Goal: Information Seeking & Learning: Learn about a topic

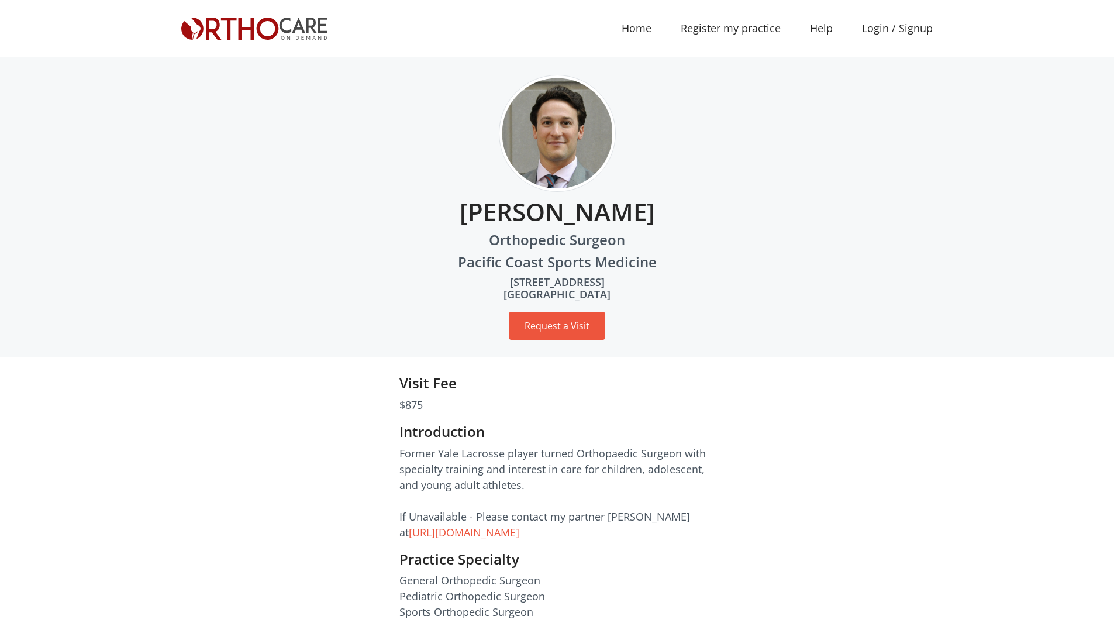
click at [283, 25] on img at bounding box center [254, 29] width 146 height 22
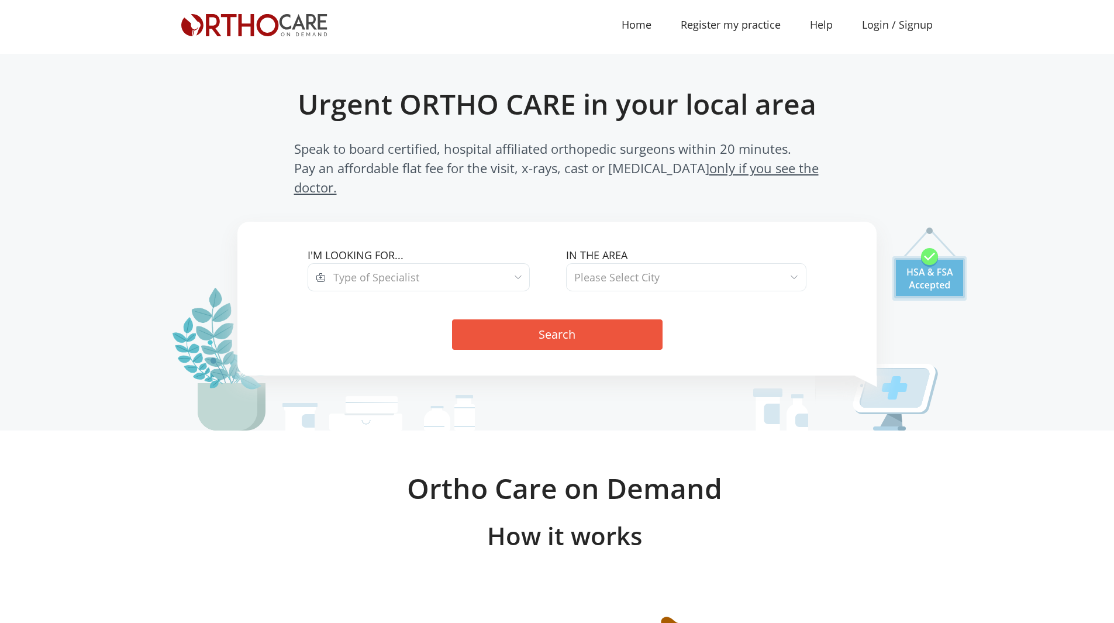
scroll to position [58, 0]
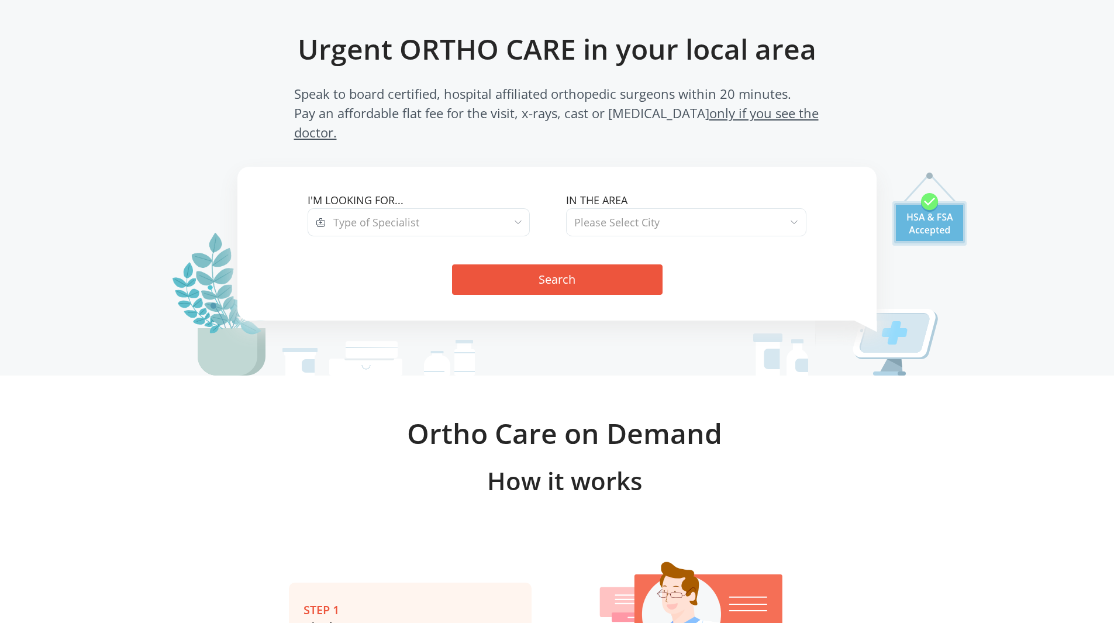
click at [506, 213] on span "Type of Specialist" at bounding box center [428, 222] width 204 height 28
select select "3"
click at [578, 208] on span "Please Select City" at bounding box center [686, 222] width 240 height 28
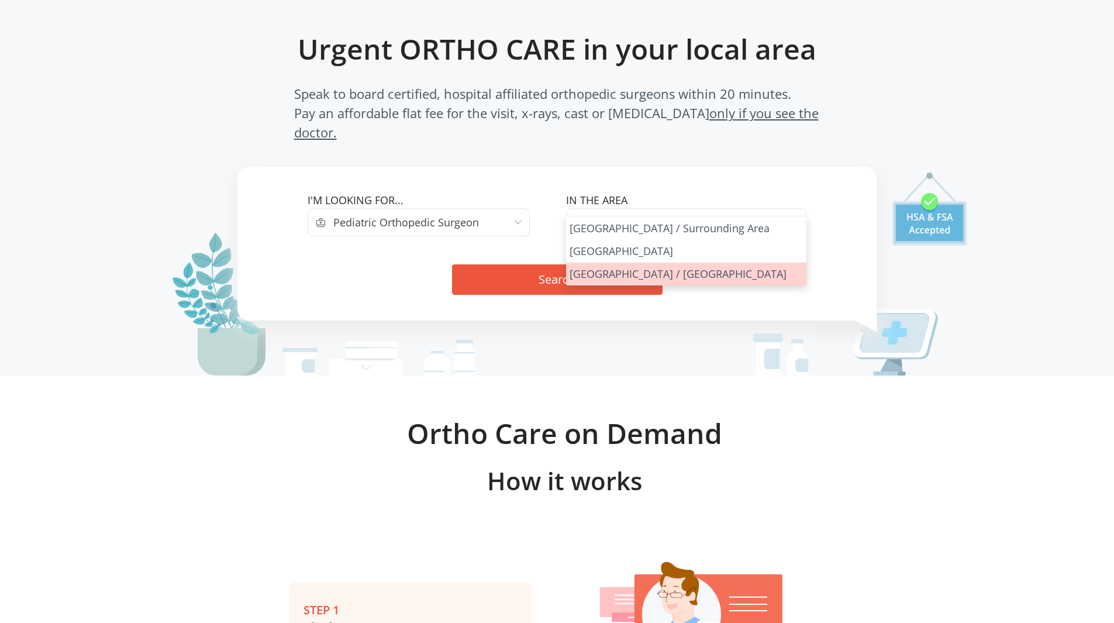
select select "San Francisco Bay Area"
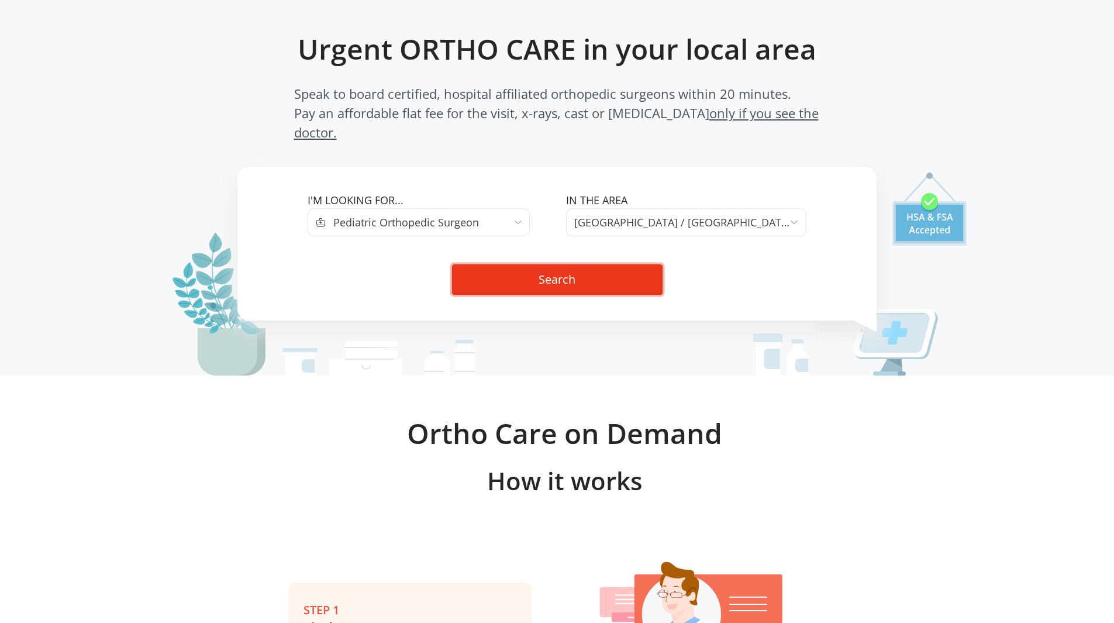
click at [610, 264] on button "Search" at bounding box center [557, 279] width 210 height 30
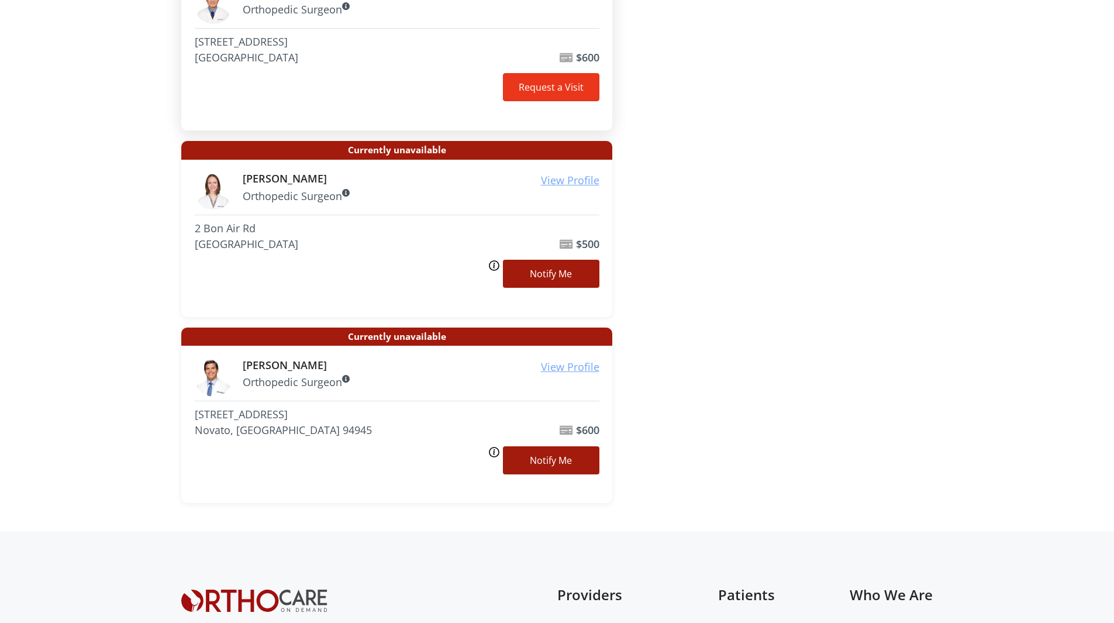
scroll to position [1082, 0]
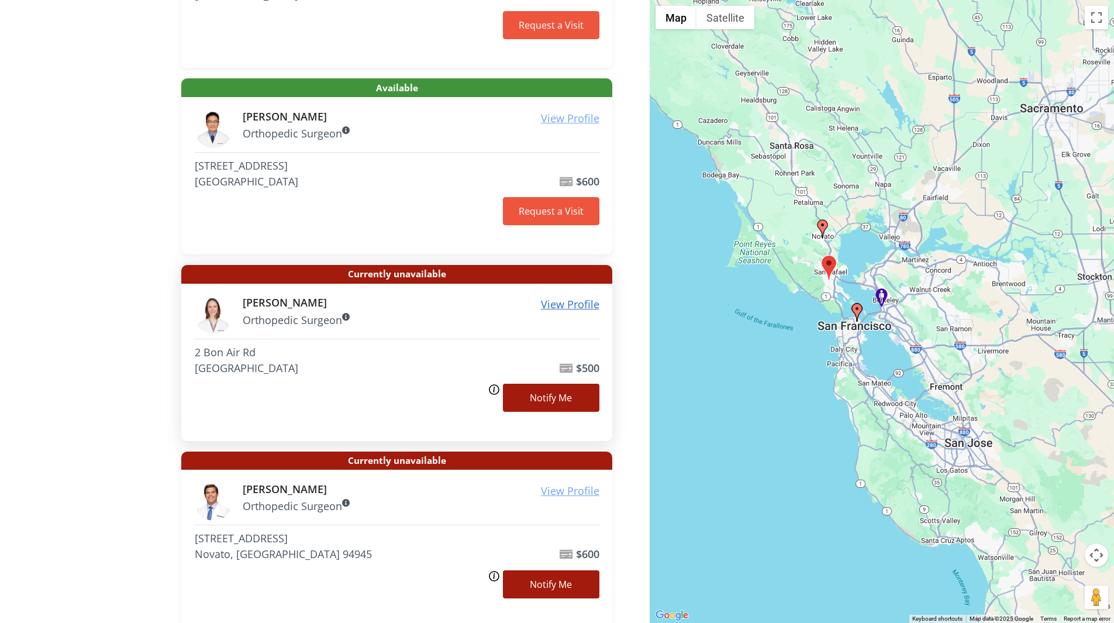
click at [564, 308] on u "View Profile" at bounding box center [570, 304] width 58 height 14
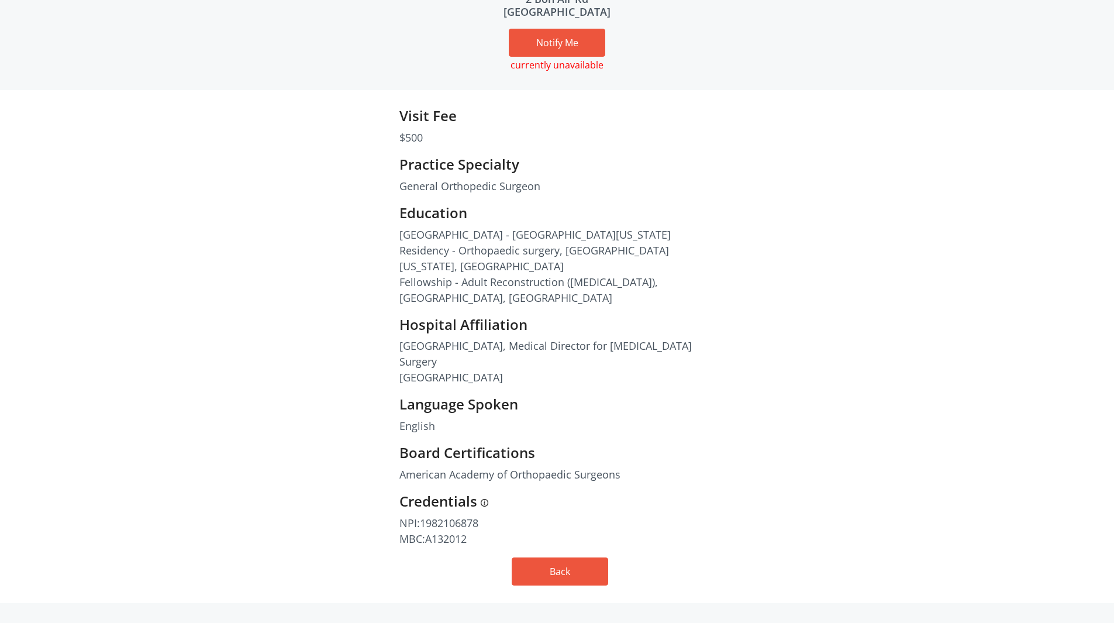
scroll to position [292, 0]
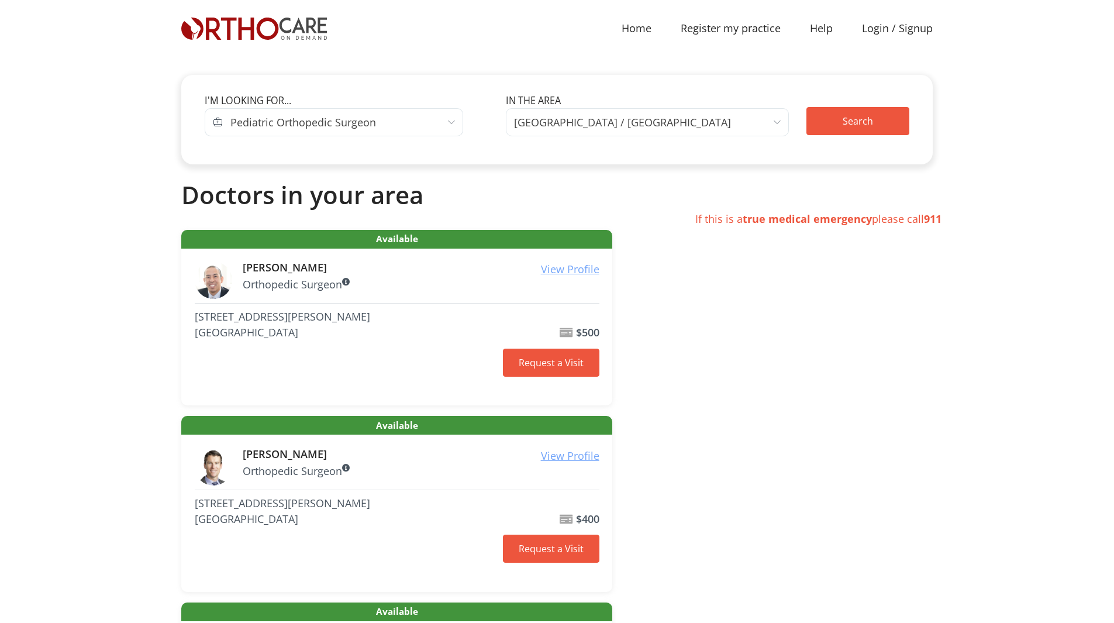
scroll to position [1082, 0]
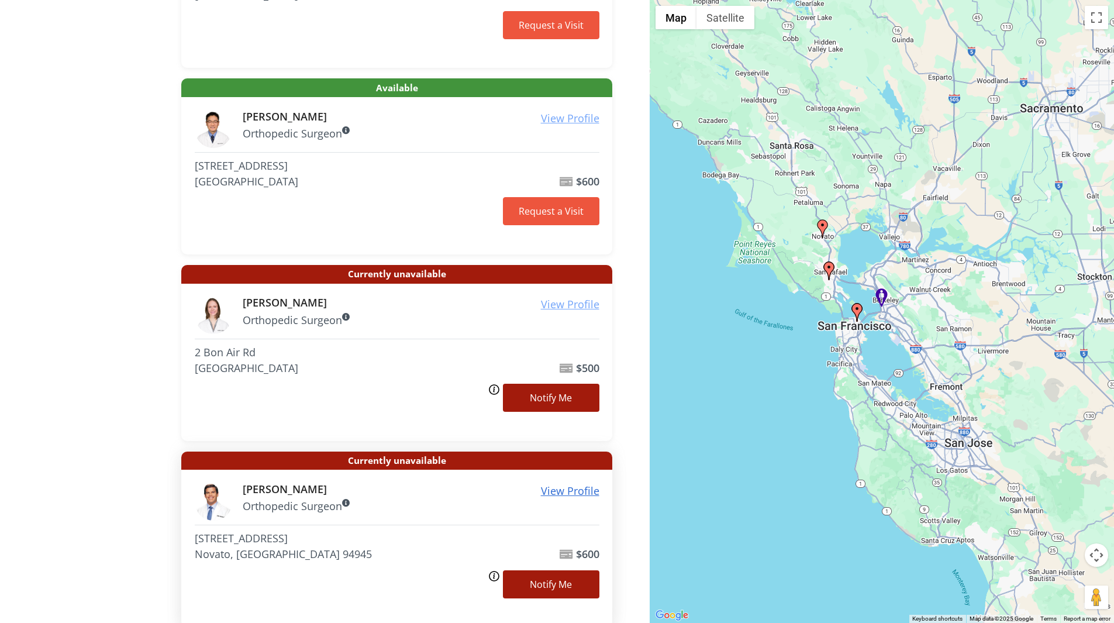
click at [549, 491] on u "View Profile" at bounding box center [570, 490] width 58 height 14
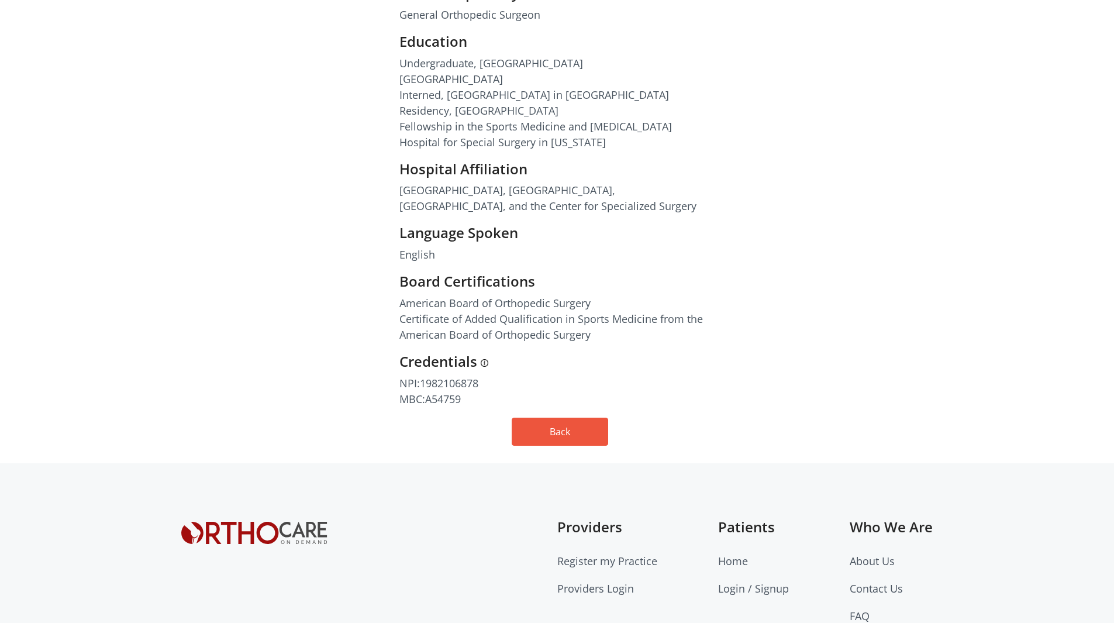
scroll to position [468, 0]
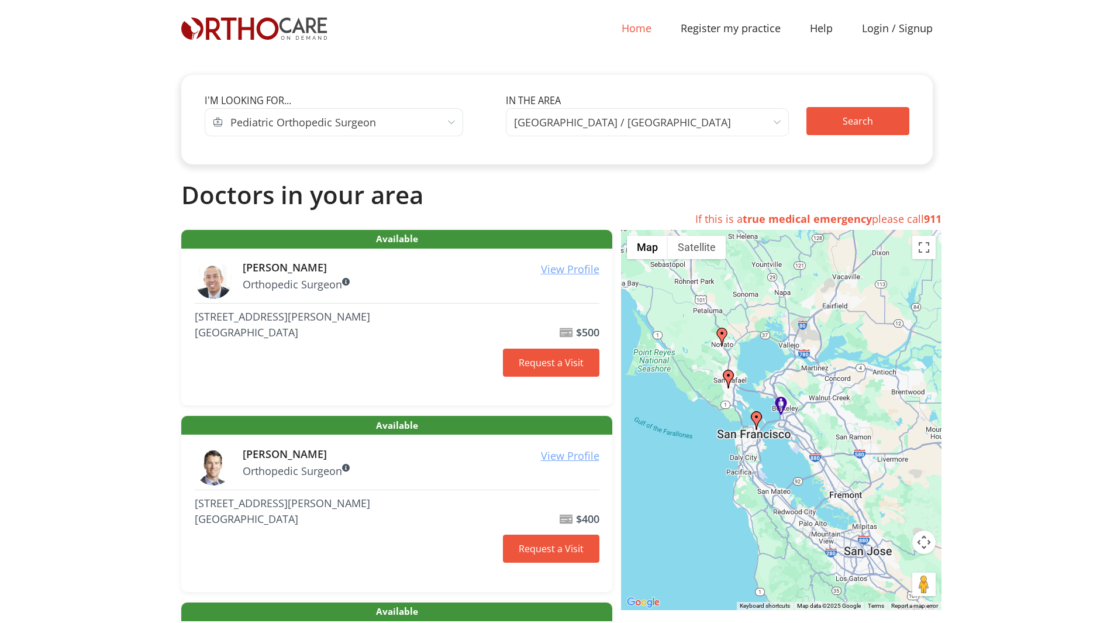
click at [648, 38] on link "Home (current)" at bounding box center [636, 28] width 59 height 26
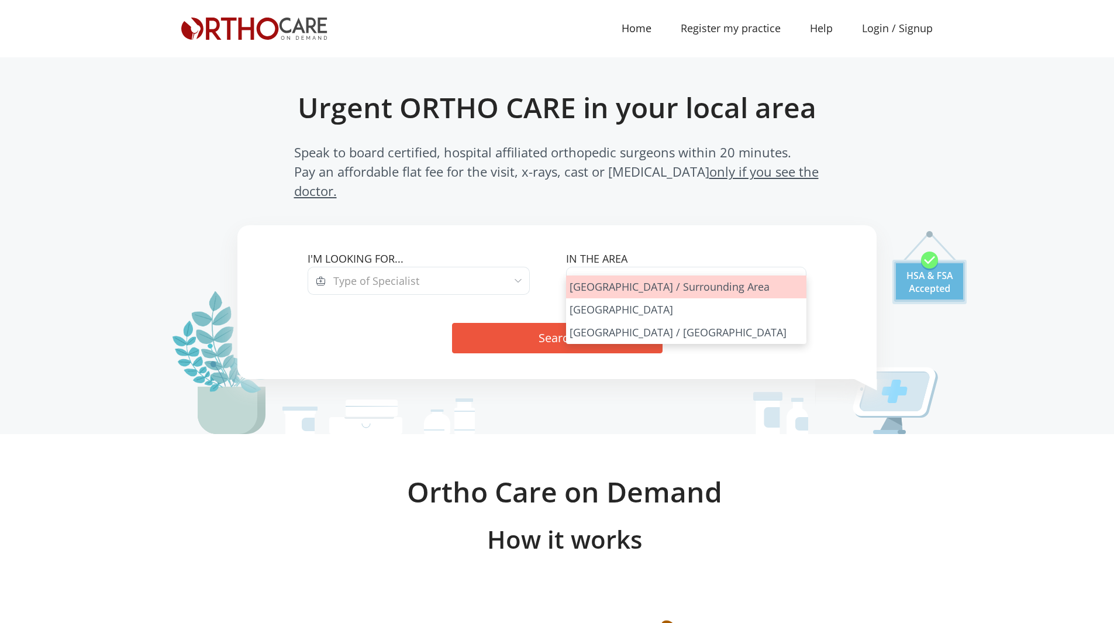
click at [680, 267] on span "Please Select City" at bounding box center [686, 281] width 240 height 28
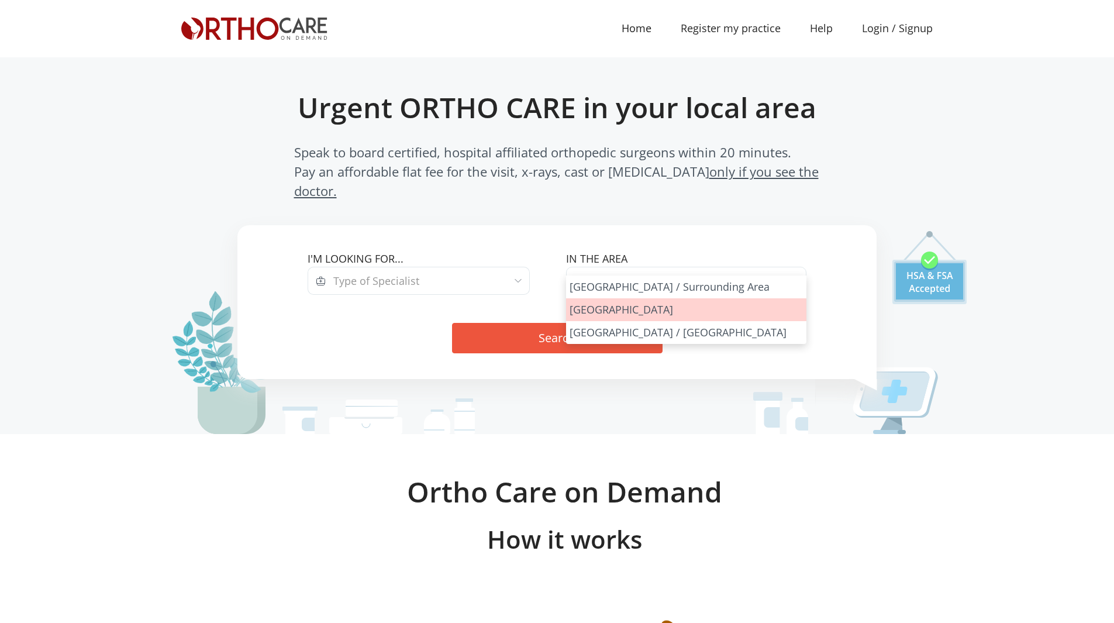
select select "[GEOGRAPHIC_DATA]"
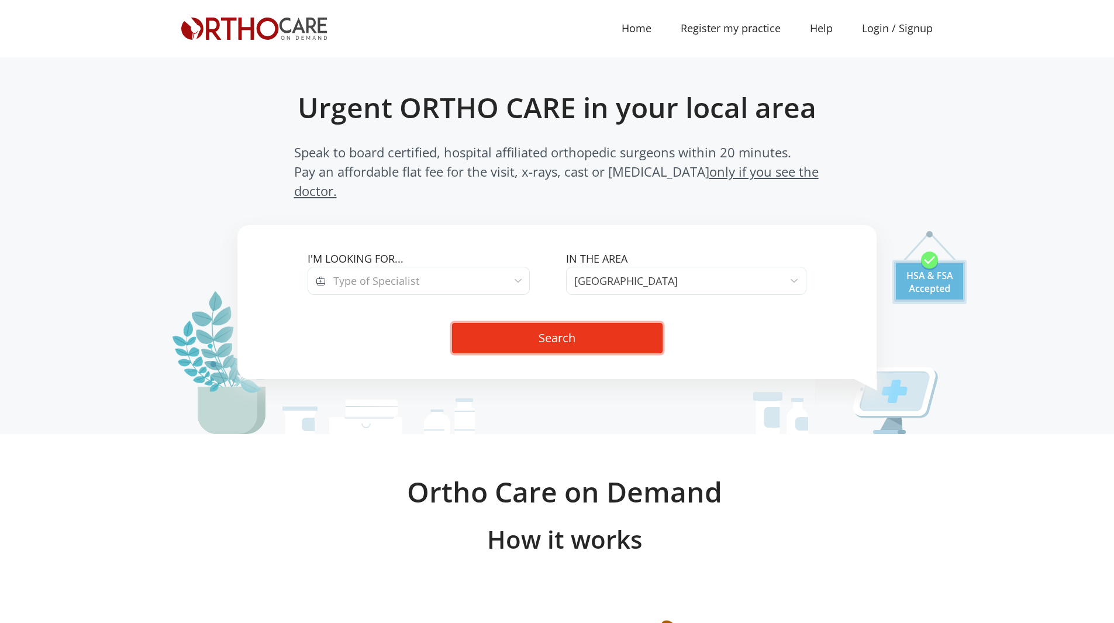
click at [620, 327] on button "Search" at bounding box center [557, 338] width 210 height 30
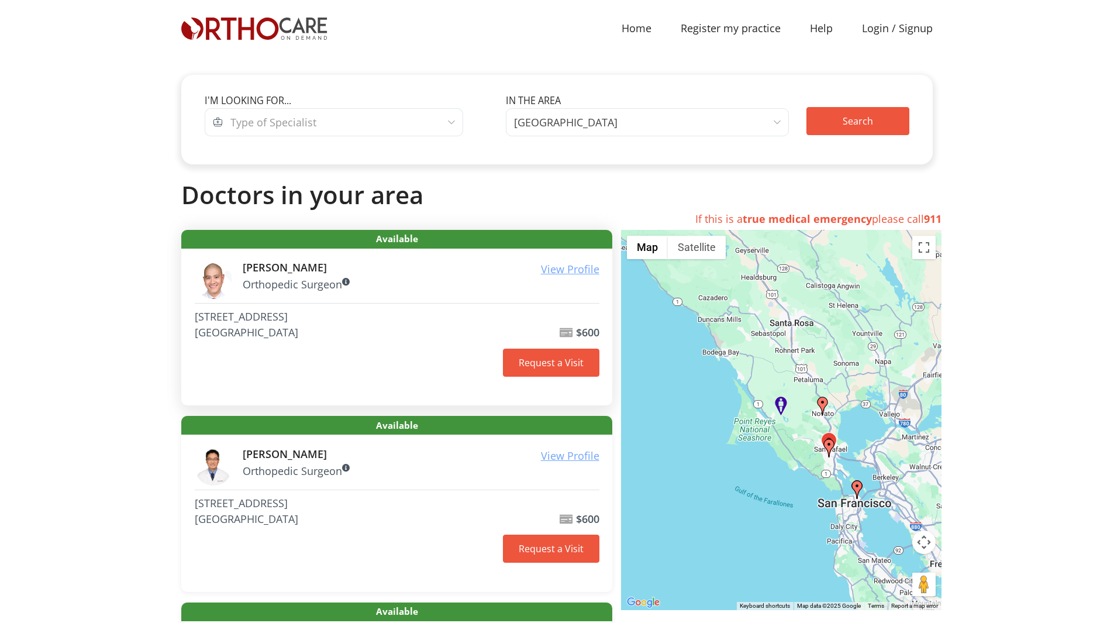
click at [550, 261] on div "View Profile [PERSON_NAME] Orthopedic Surgeon [STREET_ADDRESS] $600 Request a V…" at bounding box center [396, 326] width 431 height 157
click at [552, 266] on u "View Profile" at bounding box center [570, 269] width 58 height 14
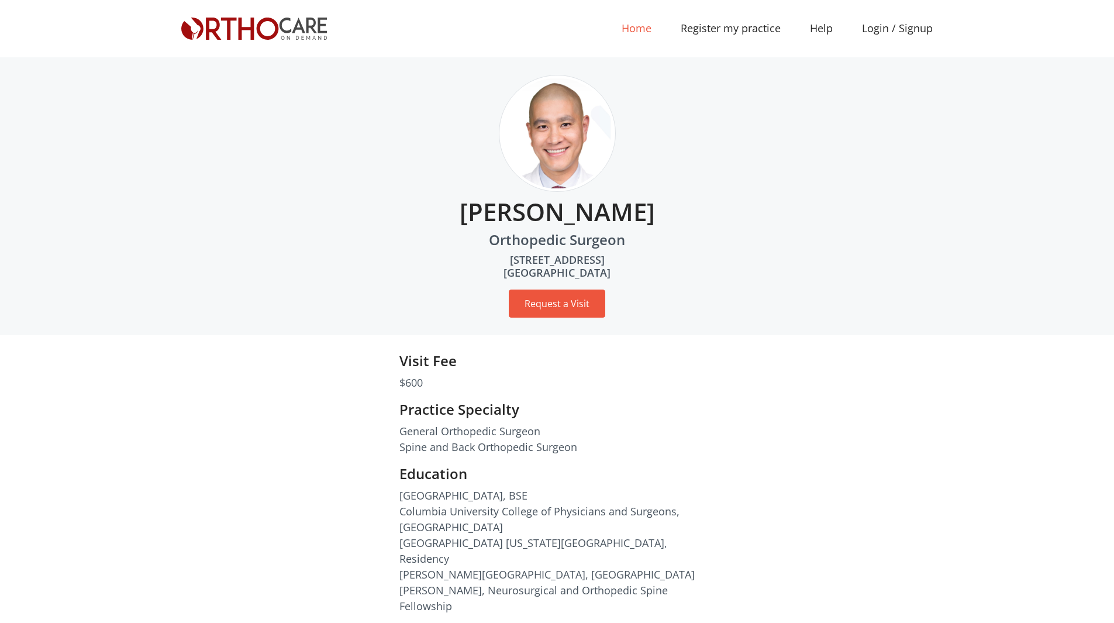
click at [632, 29] on link "Home (current)" at bounding box center [636, 28] width 59 height 26
